Goal: Ask a question

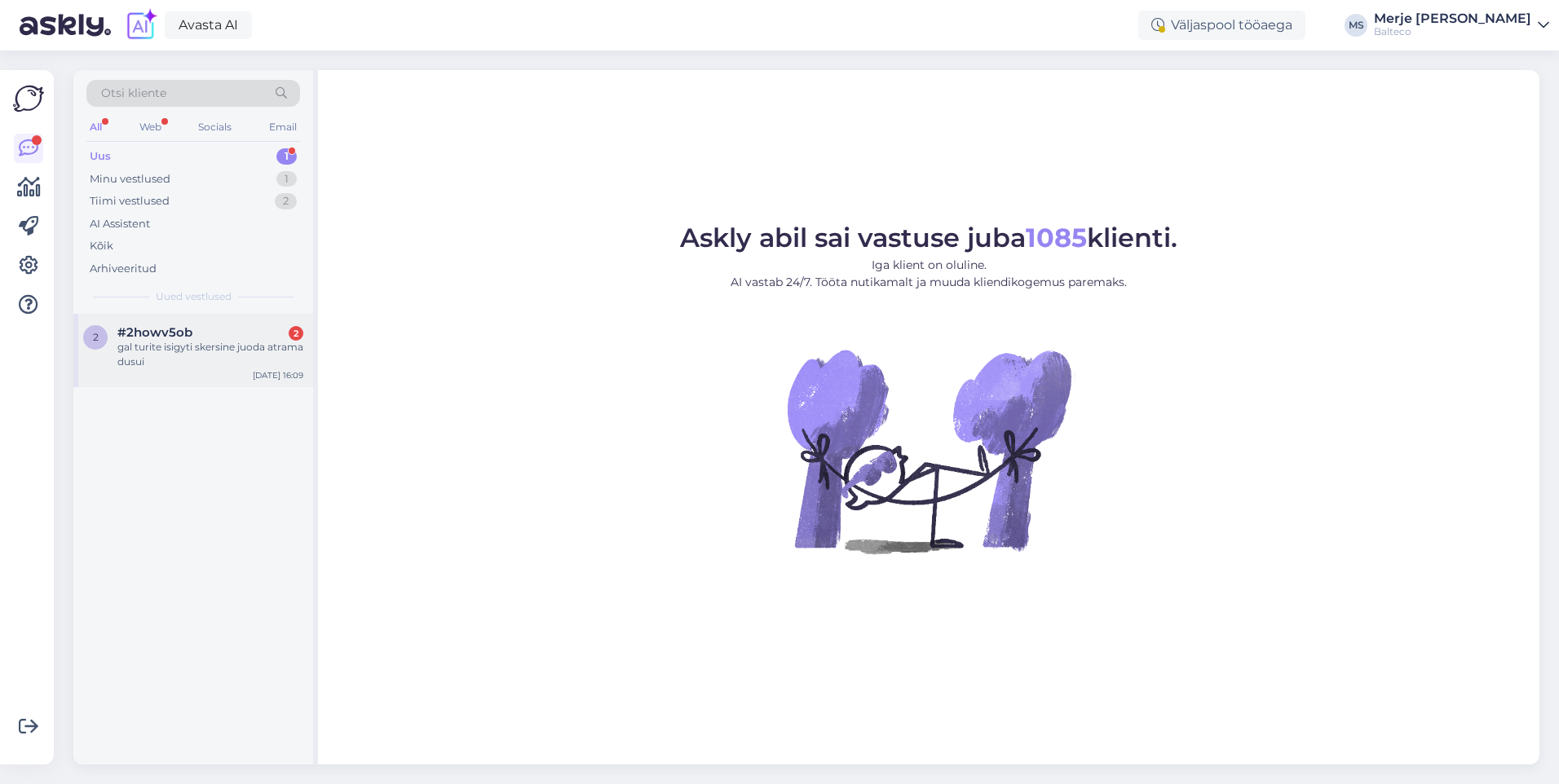
click at [221, 348] on div "gal turite isigyti skersine juoda atrama dusui" at bounding box center [210, 355] width 186 height 30
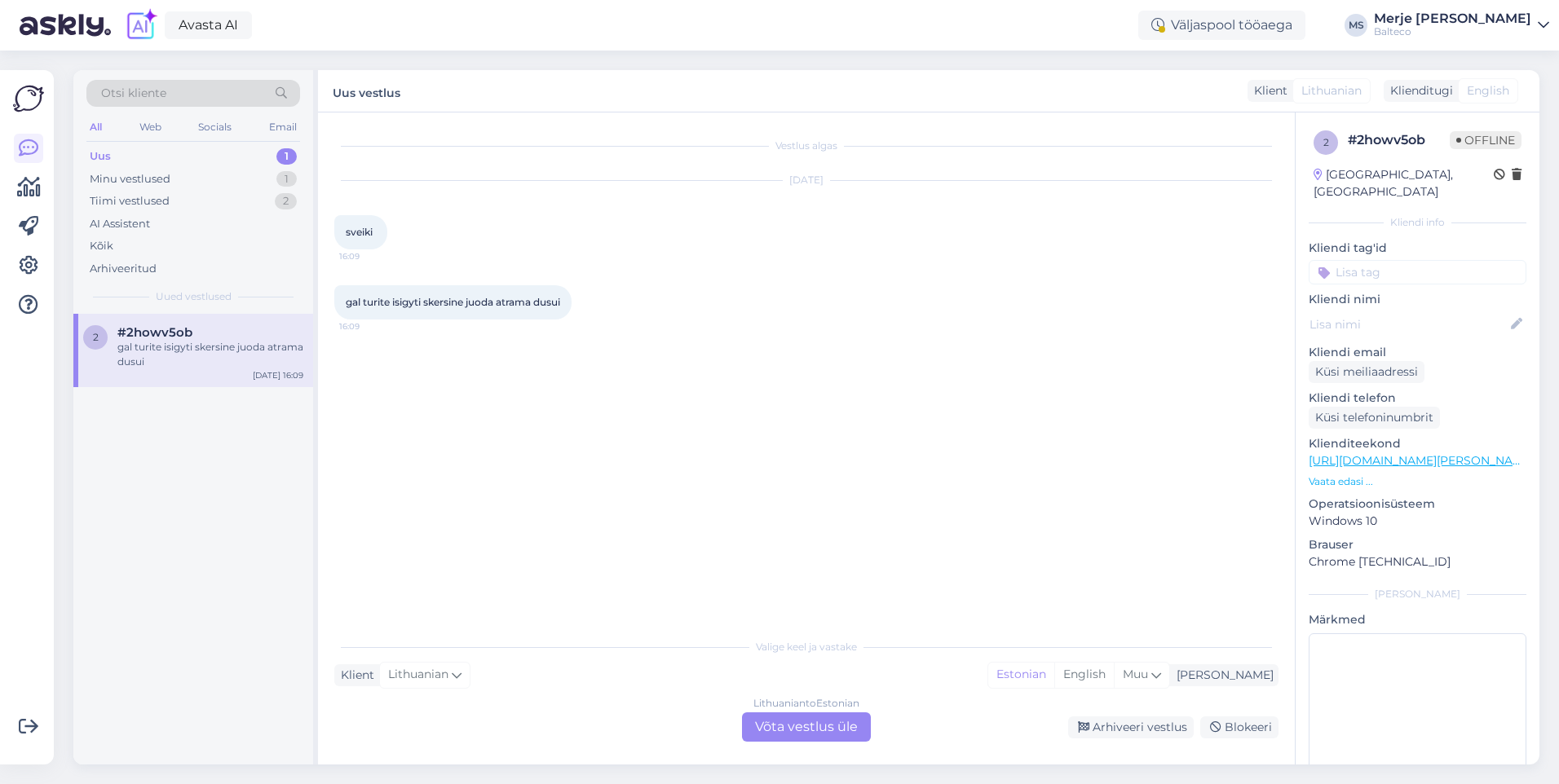
click at [803, 729] on div "Lithuanian to Estonian Võta vestlus üle" at bounding box center [806, 727] width 129 height 30
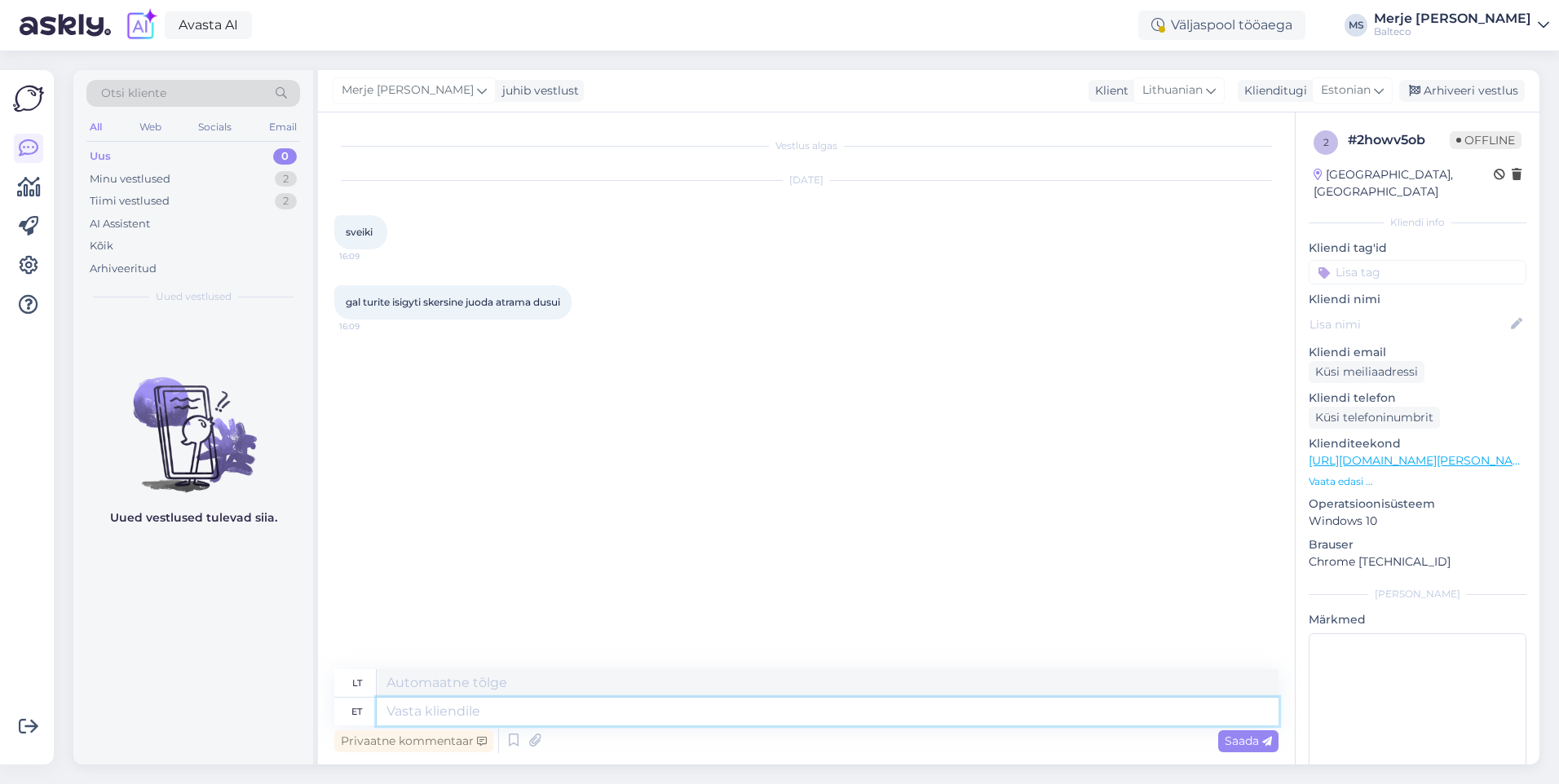
click at [401, 714] on textarea at bounding box center [828, 712] width 901 height 28
type textarea "Tere!"
type textarea "Sveiki!"
type textarea "Tere! Saatke pal"
type textarea "Sveiki! Siųsti"
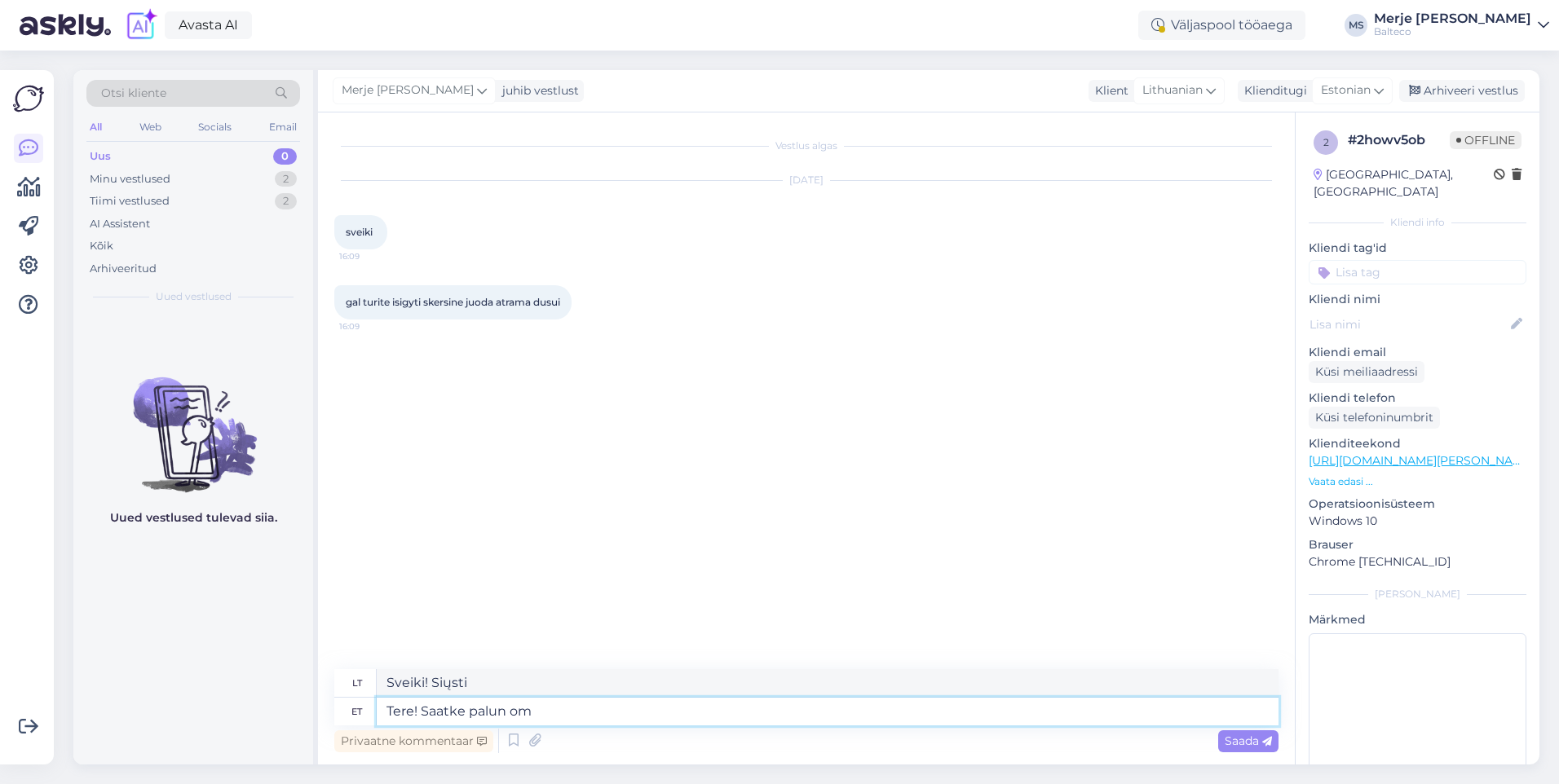
type textarea "Tere! Saatke [PERSON_NAME]"
type textarea "Sveiki! Prašau atsiųsti"
type textarea "Tere! Saatke [PERSON_NAME] e"
type textarea "Sveiki! Prašome atsiųsti [PERSON_NAME]"
type textarea "Tere! Saatke [PERSON_NAME] e-posti aad"
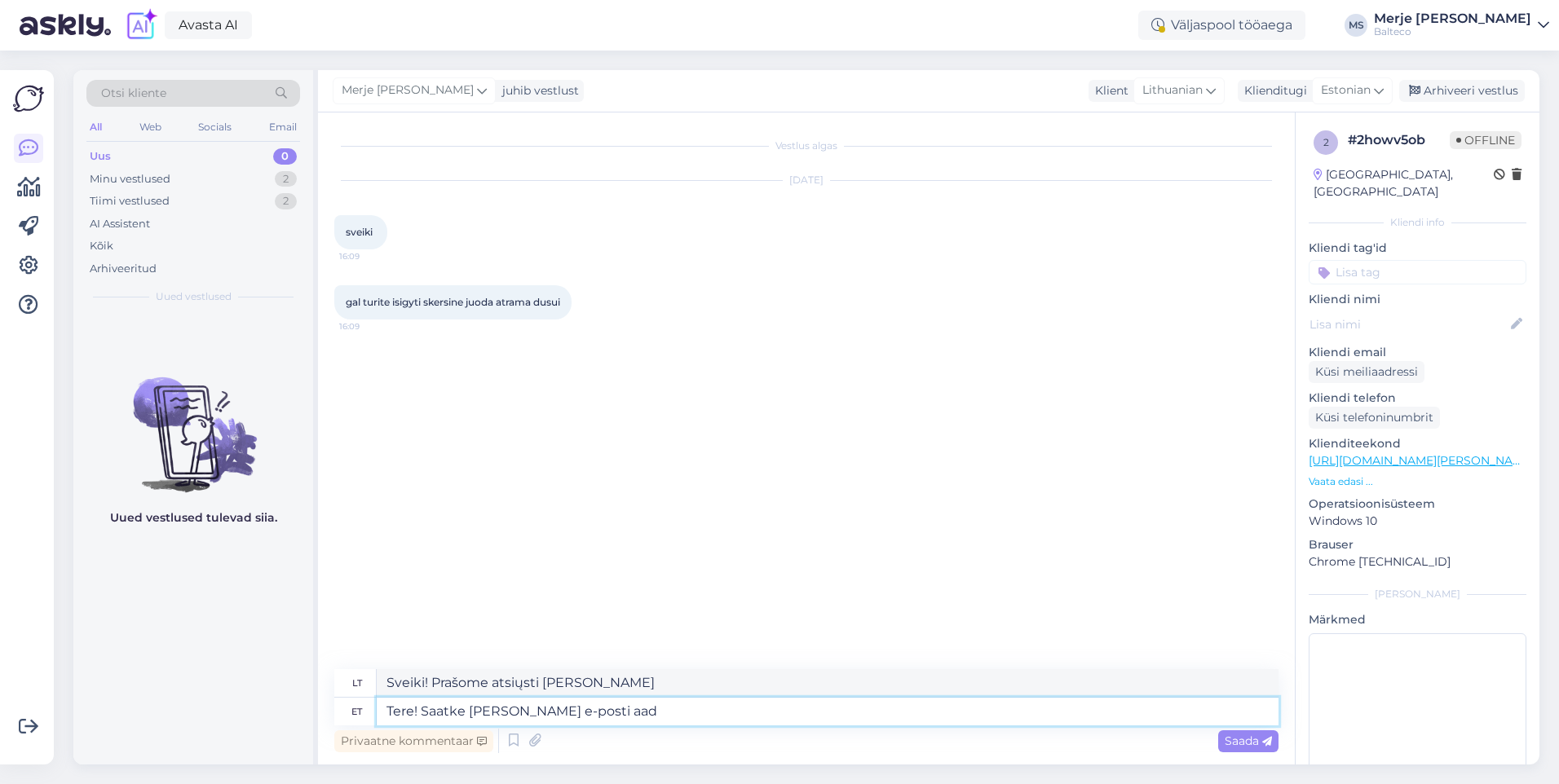
type textarea "Sveiki! Prašome atsiųsti [PERSON_NAME] el. pašto adresą."
type textarea "Tere! Saatke [PERSON_NAME] e-posti aadress. Kuhu sa"
type textarea "Sveiki! Prašau atsiųsti [PERSON_NAME] el. pašto adresą. Kur?"
type textarea "Tere! Saatke [PERSON_NAME] e-posti aadress. [PERSON_NAME] va"
type textarea "Sveiki! Prašome atsiųsti [PERSON_NAME] el. pašto adresą. Kur galėtume gauti"
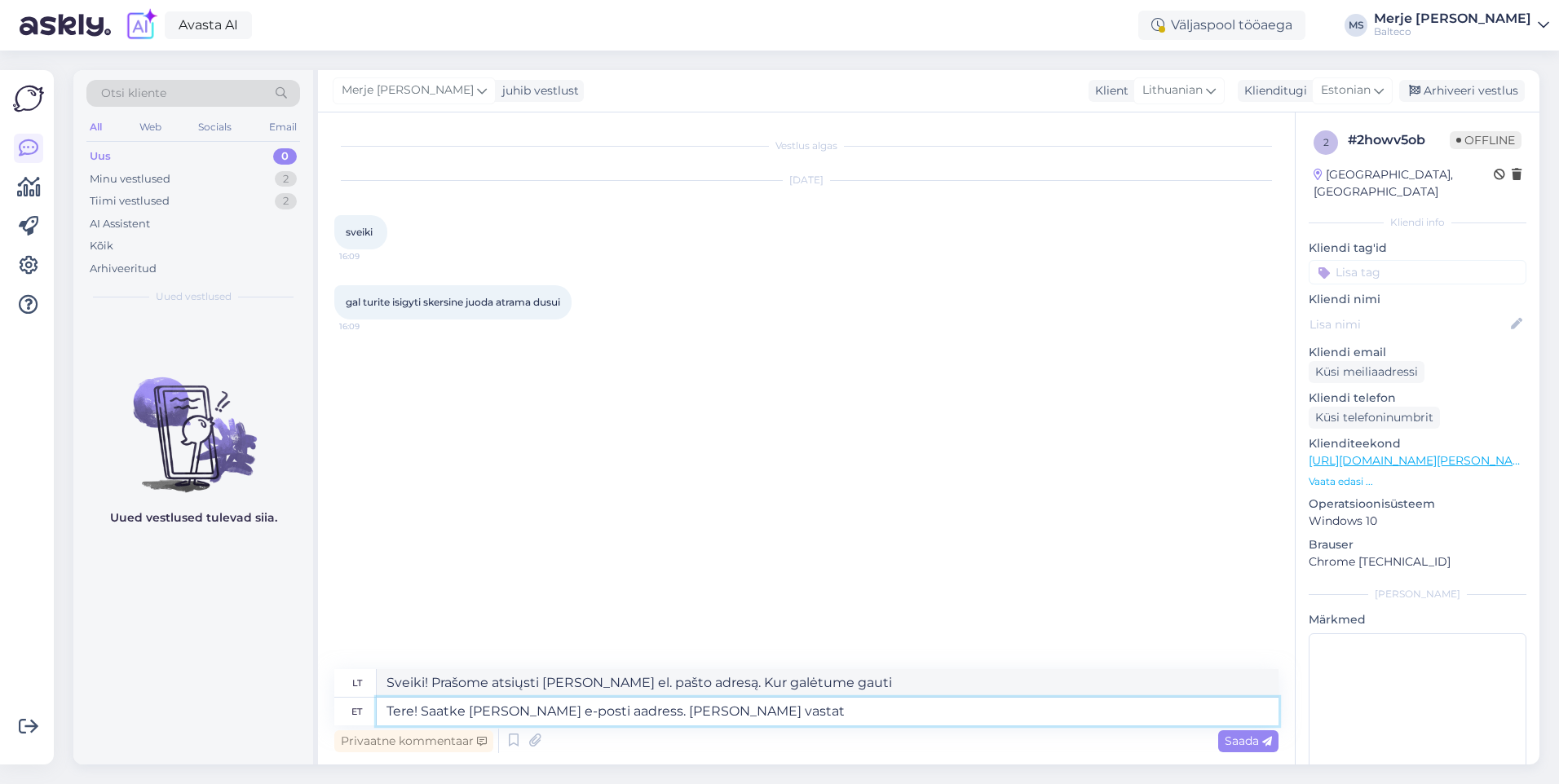
type textarea "Tere! Saatke [PERSON_NAME] e-posti aadress. [PERSON_NAME] vastata"
type textarea "Sveiki! Prašome atsiųsti [PERSON_NAME] el. pašto adresą. Kur galėtume atsakyti?"
type textarea "Tere! Saatke [PERSON_NAME] e-posti aadress. [PERSON_NAME] vastata."
type textarea "Sveiki! Prašome atsiųsti [PERSON_NAME] el. pašto adresą. Kur galėtume atsakyti."
type textarea "Tere! Saatke [PERSON_NAME] e-posti aadress. [PERSON_NAME] vastata."
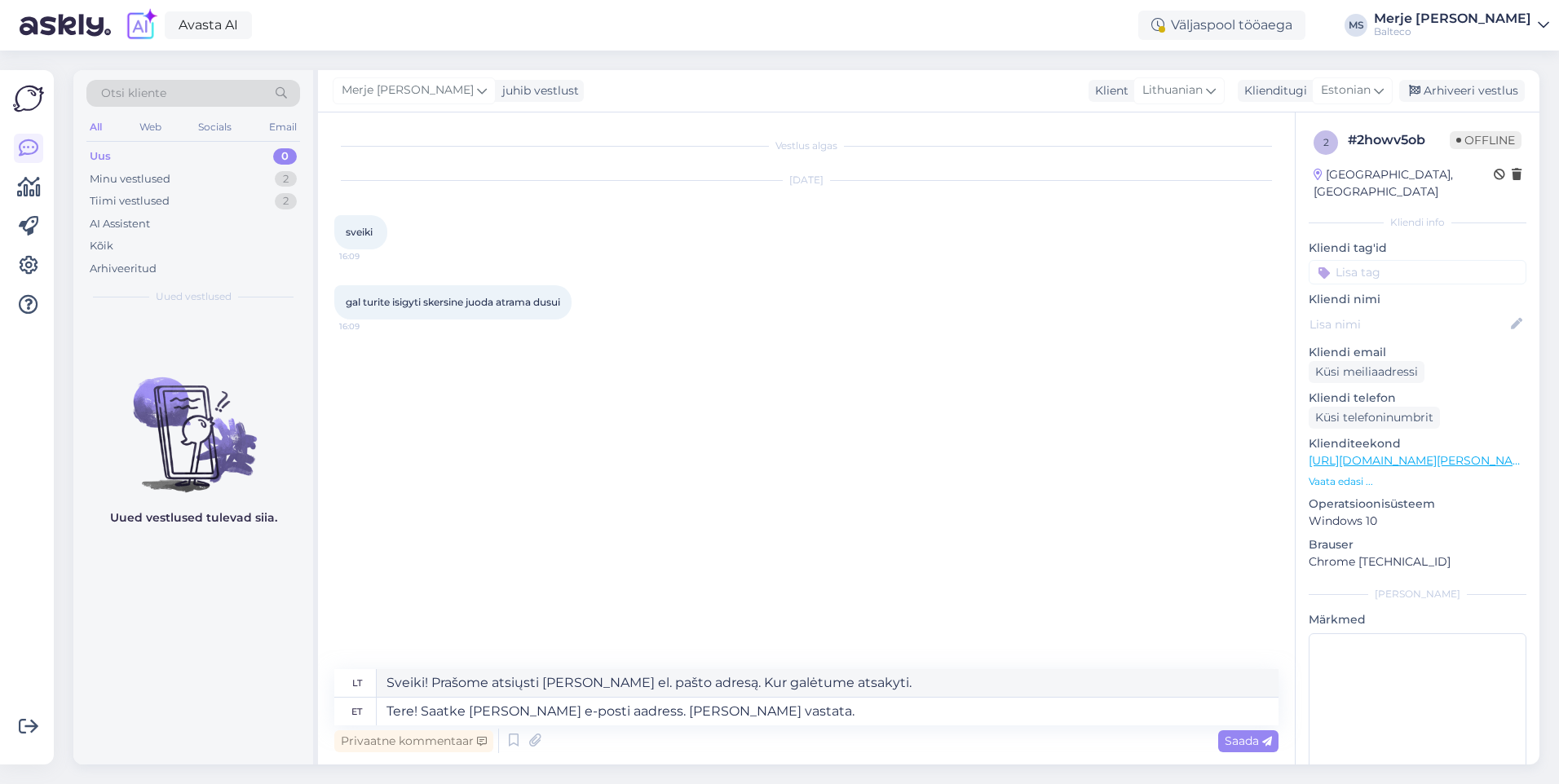
drag, startPoint x: 1250, startPoint y: 741, endPoint x: 1199, endPoint y: 735, distance: 51.4
click at [1250, 742] on span "Saada" at bounding box center [1249, 741] width 48 height 15
